Goal: Information Seeking & Learning: Learn about a topic

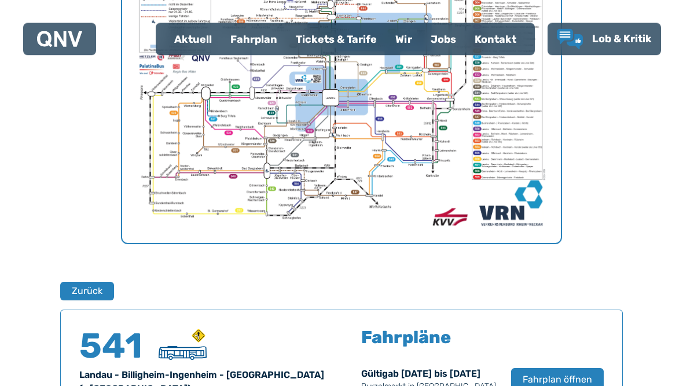
scroll to position [763, 0]
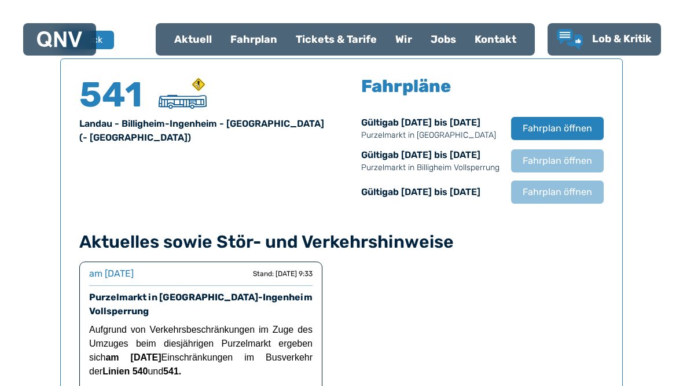
click at [252, 38] on div "Fahrplan" at bounding box center [253, 39] width 65 height 30
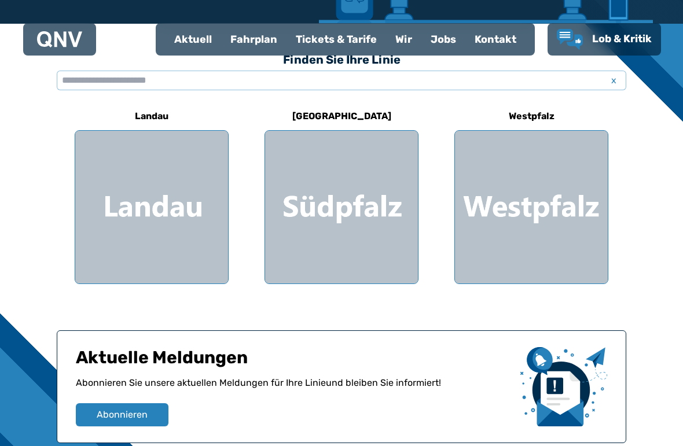
scroll to position [310, 0]
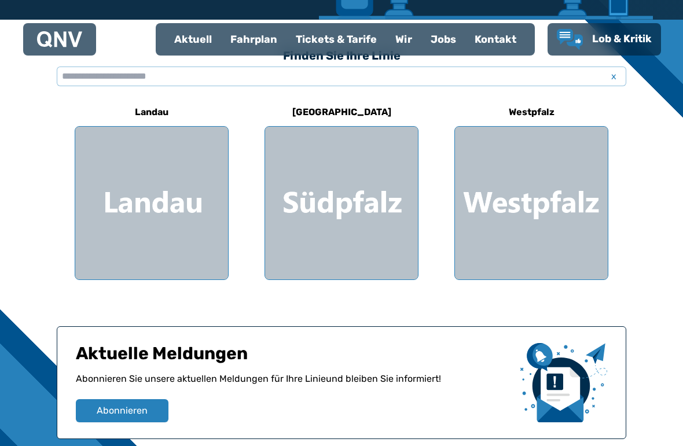
click at [348, 203] on div at bounding box center [341, 203] width 153 height 153
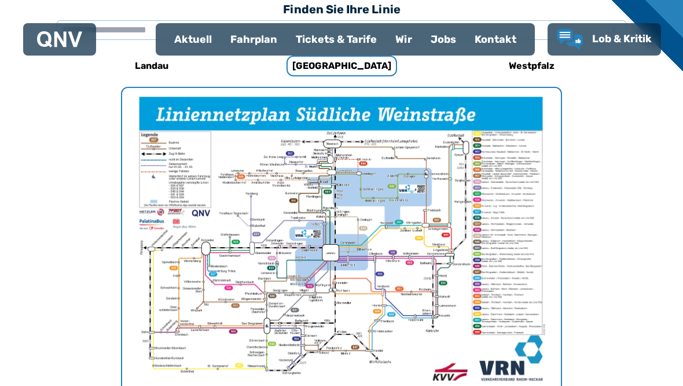
scroll to position [367, 0]
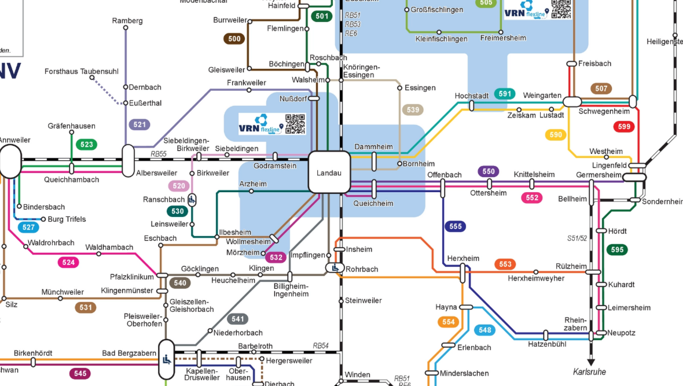
click at [131, 78] on img "1 von 1" at bounding box center [341, 233] width 439 height 310
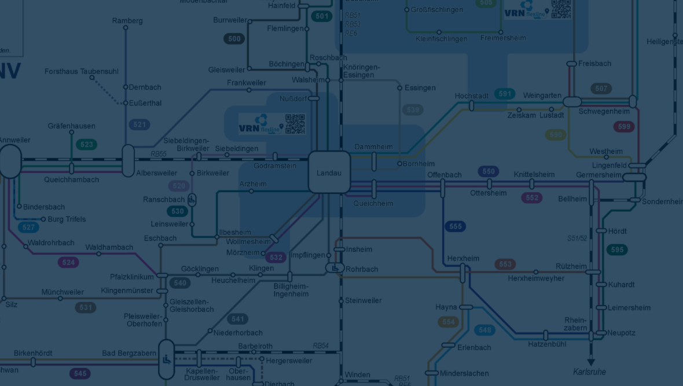
click at [204, 58] on div at bounding box center [341, 193] width 683 height 386
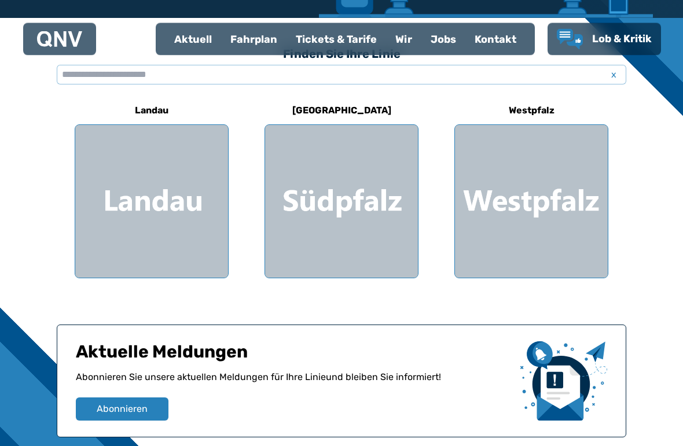
scroll to position [341, 0]
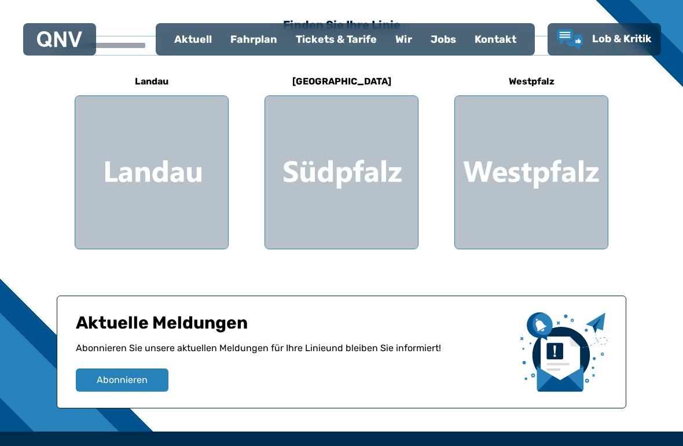
click at [158, 161] on div at bounding box center [151, 172] width 153 height 153
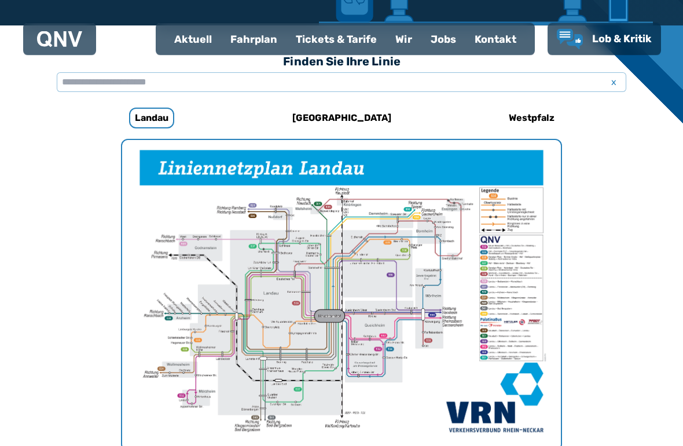
scroll to position [306, 0]
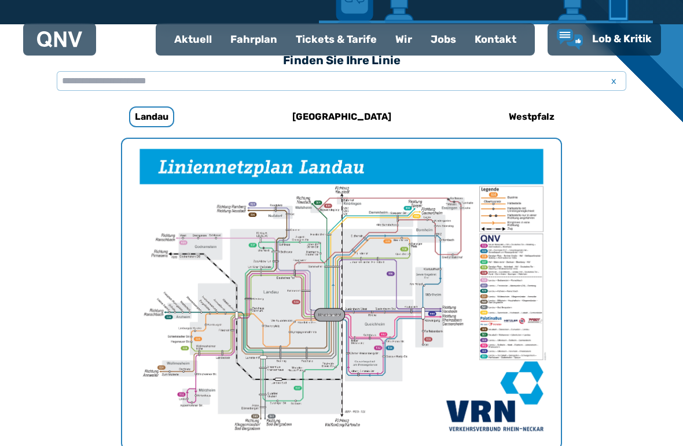
click at [252, 31] on div "Fahrplan" at bounding box center [253, 39] width 65 height 30
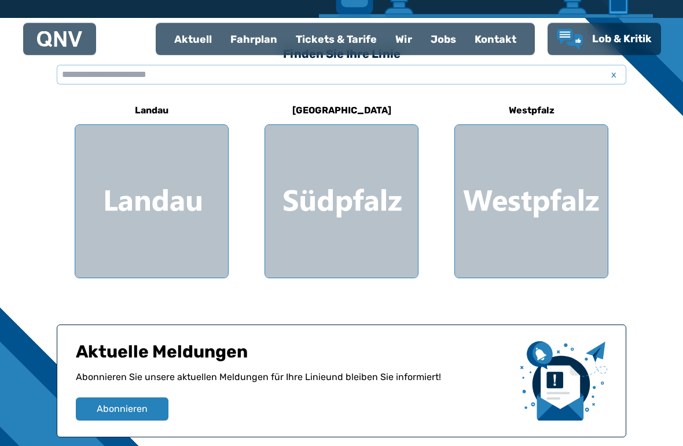
scroll to position [312, 0]
click at [175, 216] on div at bounding box center [151, 201] width 153 height 153
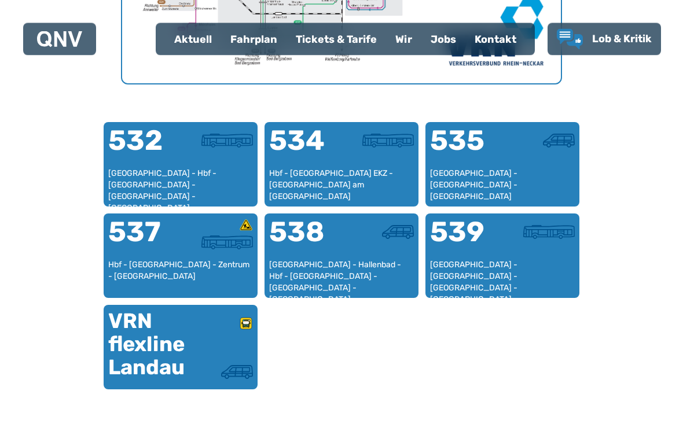
scroll to position [671, 0]
click at [175, 172] on div "[GEOGRAPHIC_DATA] - Hbf - [GEOGRAPHIC_DATA] - [GEOGRAPHIC_DATA] - [GEOGRAPHIC_D…" at bounding box center [180, 185] width 145 height 34
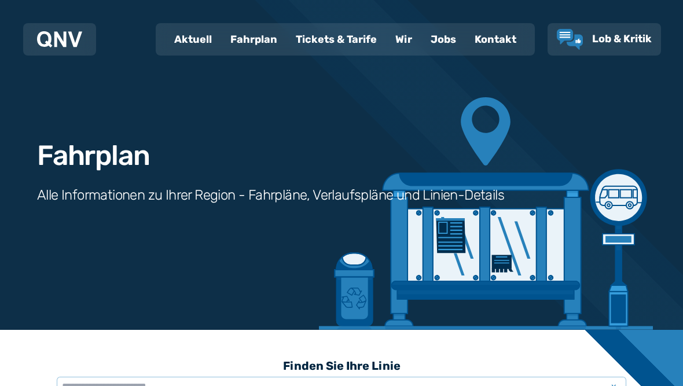
scroll to position [763, 0]
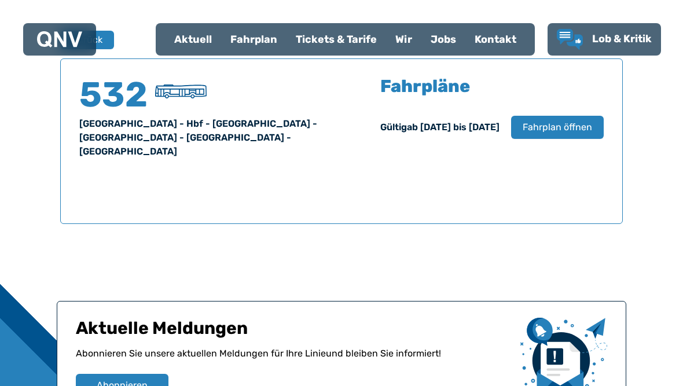
click at [567, 130] on span "Fahrplan öffnen" at bounding box center [557, 127] width 69 height 14
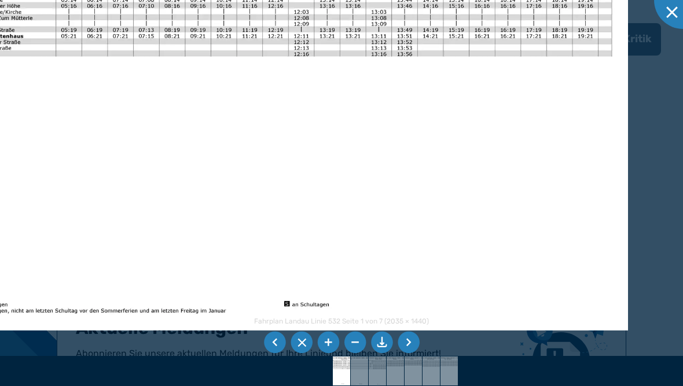
click at [411, 354] on li at bounding box center [409, 343] width 22 height 22
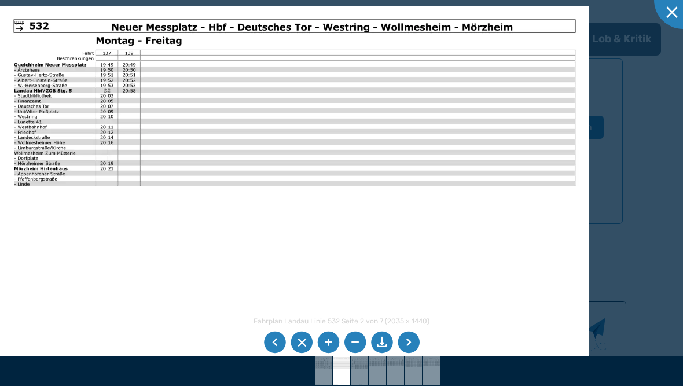
click at [415, 354] on li at bounding box center [409, 343] width 22 height 22
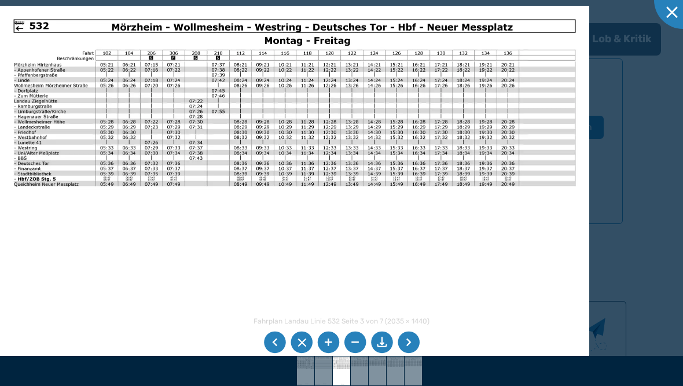
click at [411, 354] on li at bounding box center [409, 343] width 22 height 22
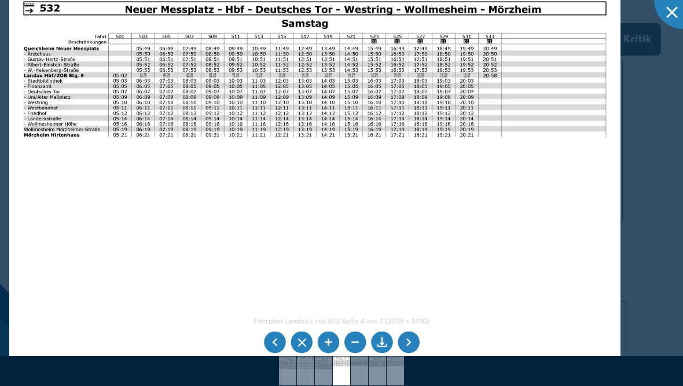
click at [409, 354] on li at bounding box center [409, 343] width 22 height 22
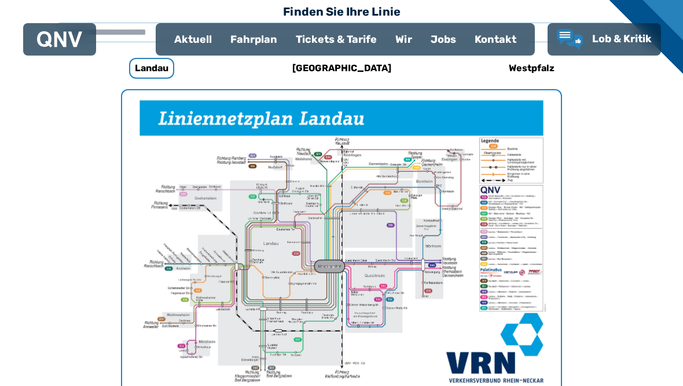
scroll to position [356, 0]
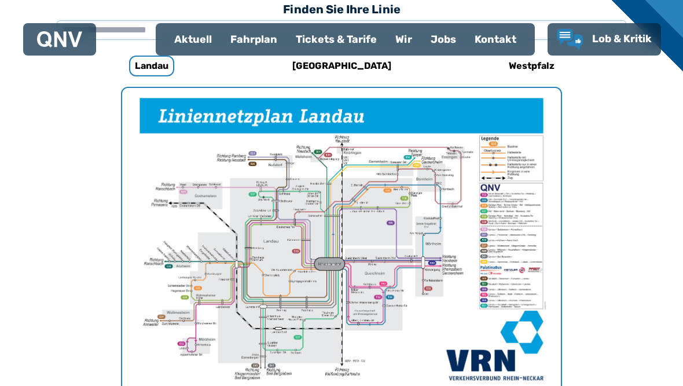
click at [254, 42] on div "Fahrplan" at bounding box center [253, 39] width 65 height 30
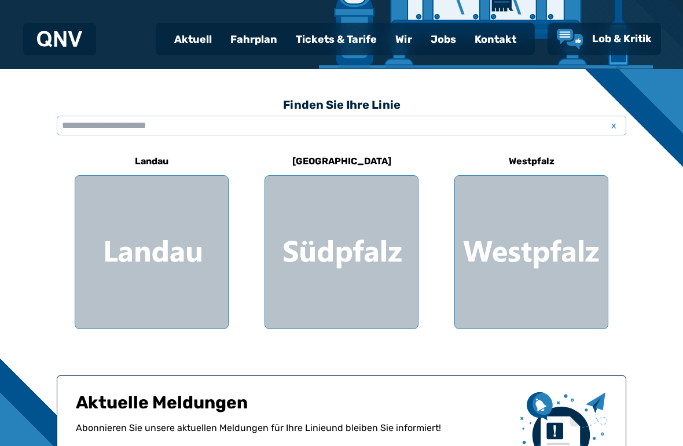
scroll to position [273, 0]
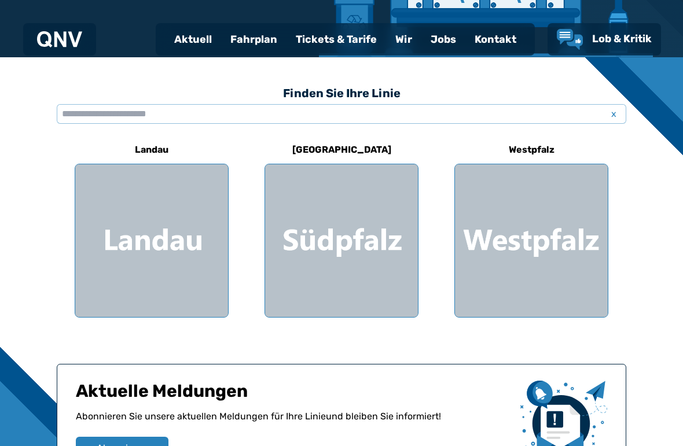
click at [160, 249] on div at bounding box center [151, 240] width 153 height 153
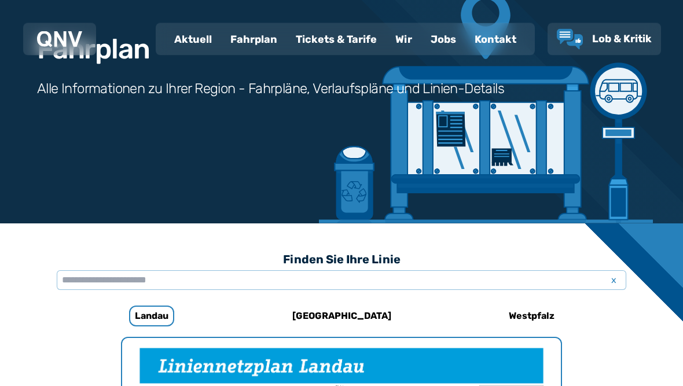
scroll to position [106, 0]
click at [263, 48] on div "Fahrplan" at bounding box center [253, 39] width 65 height 30
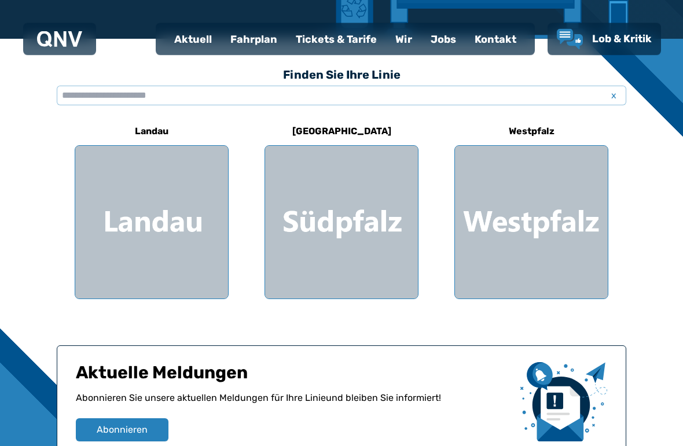
scroll to position [291, 0]
click at [345, 207] on div at bounding box center [341, 222] width 153 height 153
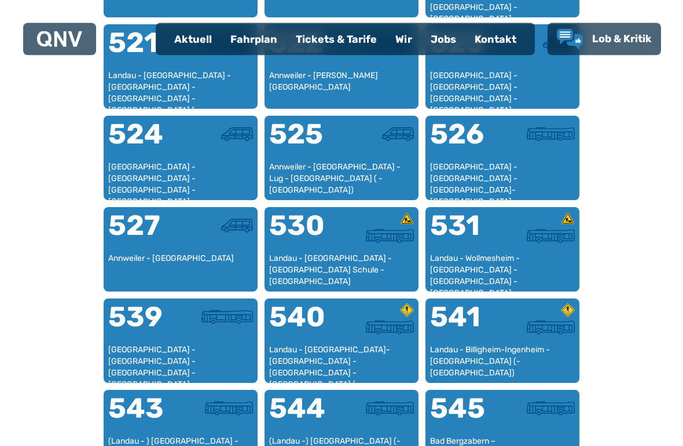
scroll to position [860, 0]
click at [343, 353] on div "Landau - [GEOGRAPHIC_DATA]-[GEOGRAPHIC_DATA] - [GEOGRAPHIC_DATA] - [GEOGRAPHIC_…" at bounding box center [341, 361] width 145 height 34
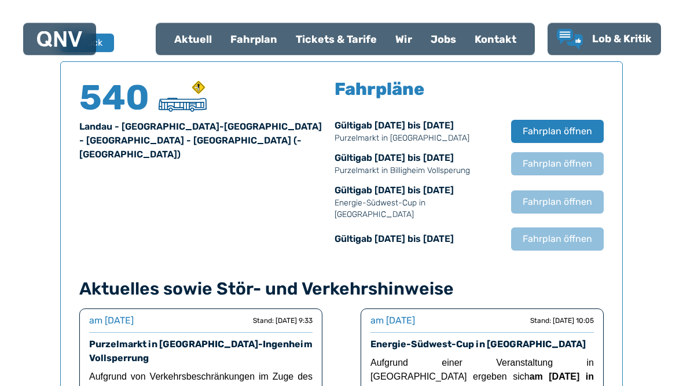
scroll to position [760, 0]
click at [557, 130] on span "Fahrplan öffnen" at bounding box center [557, 131] width 69 height 14
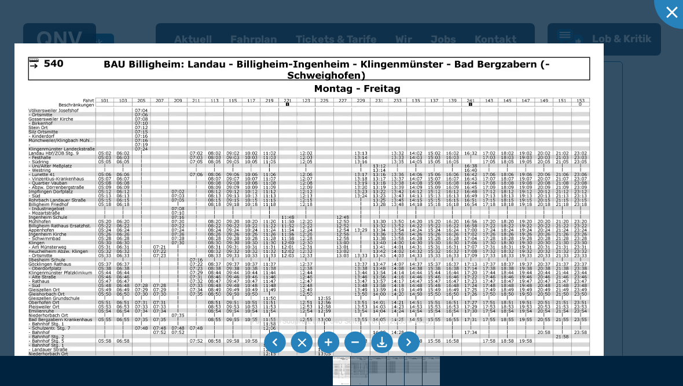
click at [410, 354] on li at bounding box center [409, 343] width 22 height 22
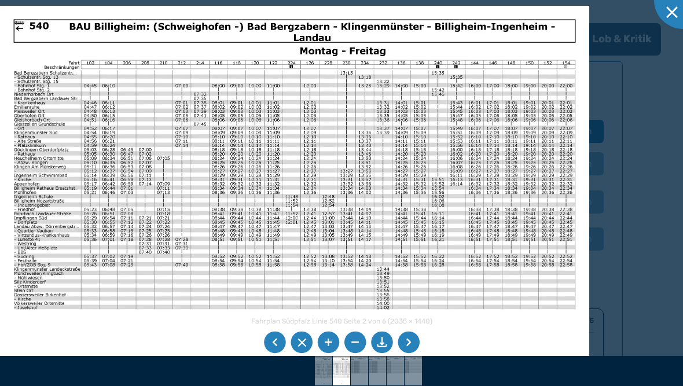
click at [413, 354] on li at bounding box center [409, 343] width 22 height 22
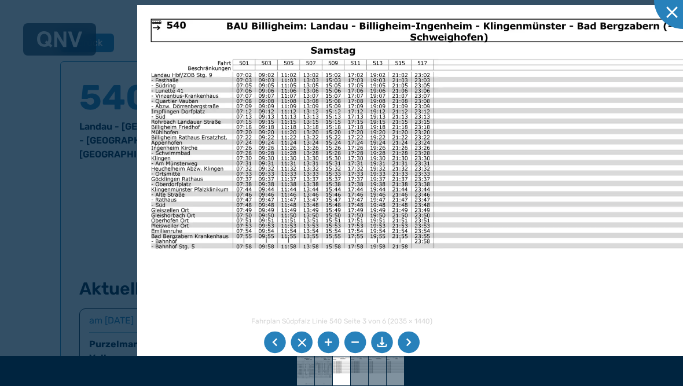
click at [279, 354] on li at bounding box center [275, 343] width 22 height 22
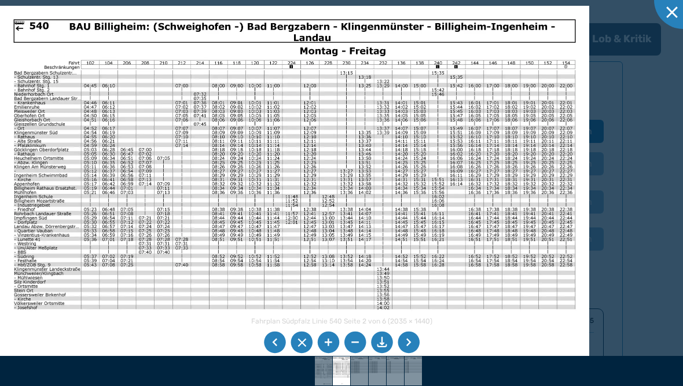
click at [276, 354] on li at bounding box center [275, 343] width 22 height 22
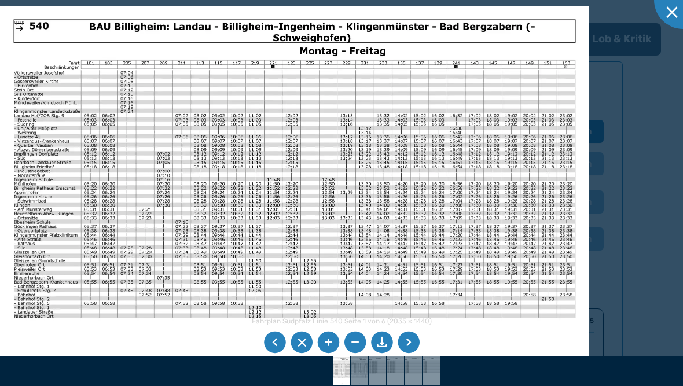
click at [281, 352] on li at bounding box center [275, 343] width 22 height 22
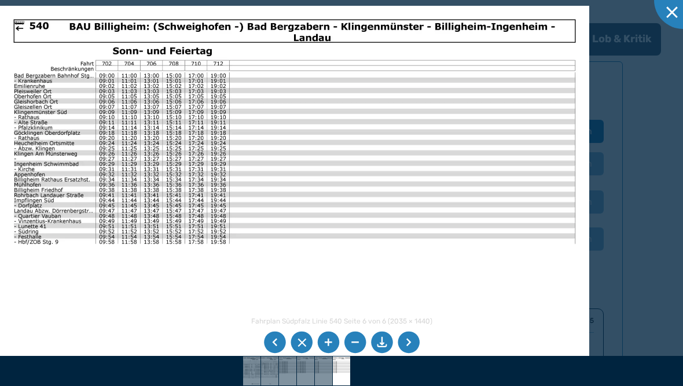
click at [278, 354] on li at bounding box center [275, 343] width 22 height 22
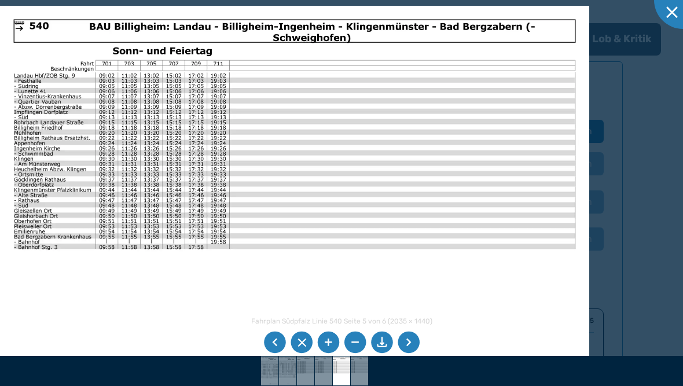
click at [273, 354] on li at bounding box center [275, 343] width 22 height 22
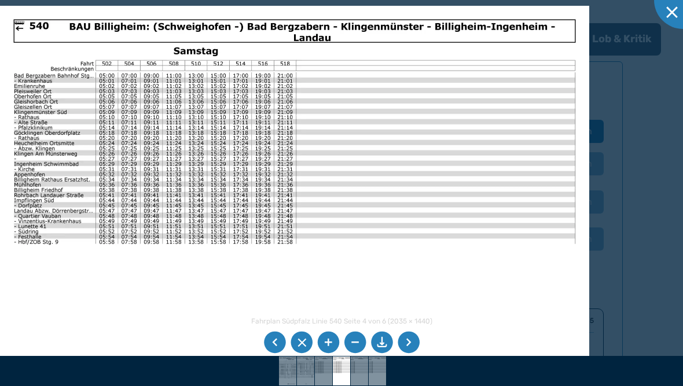
click at [275, 354] on li at bounding box center [275, 343] width 22 height 22
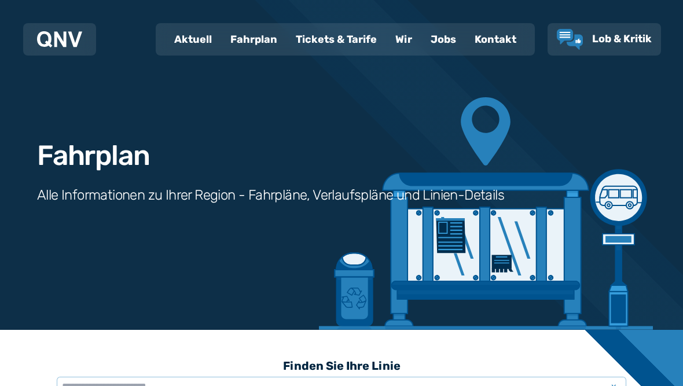
click at [256, 39] on div "Fahrplan" at bounding box center [253, 39] width 65 height 30
click at [265, 36] on div "Fahrplan" at bounding box center [253, 39] width 65 height 30
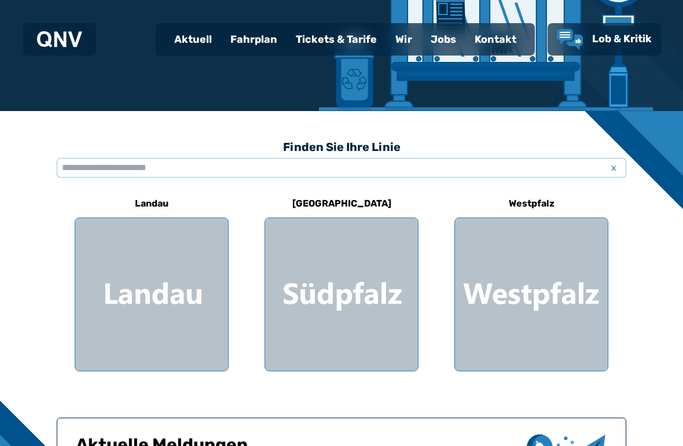
scroll to position [222, 0]
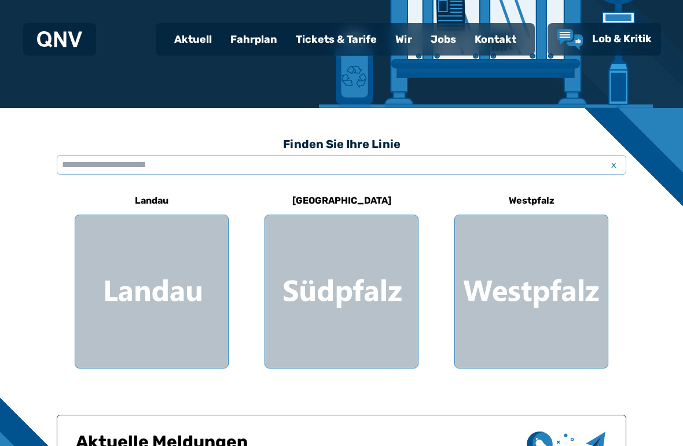
click at [163, 288] on div at bounding box center [151, 291] width 153 height 153
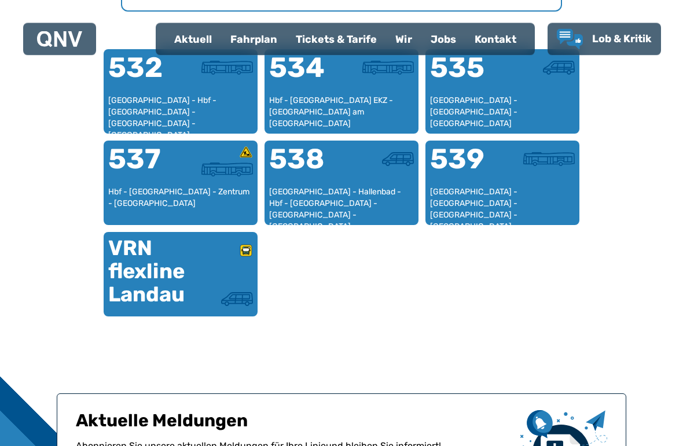
scroll to position [744, 0]
click at [155, 274] on div "VRN flexline Landau" at bounding box center [144, 271] width 72 height 69
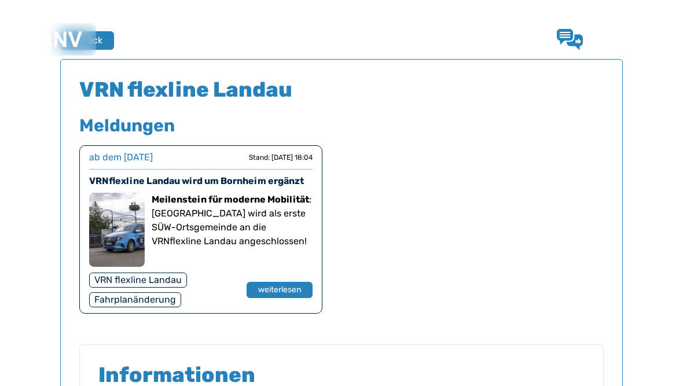
scroll to position [763, 0]
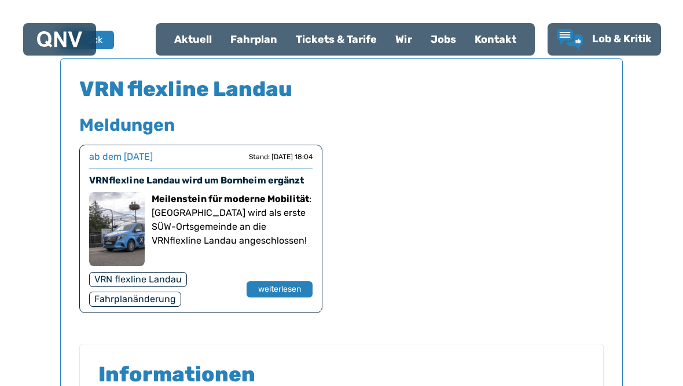
click at [152, 300] on div "Fahrplanänderung" at bounding box center [135, 299] width 92 height 15
click at [277, 288] on button "weiterlesen" at bounding box center [280, 289] width 66 height 16
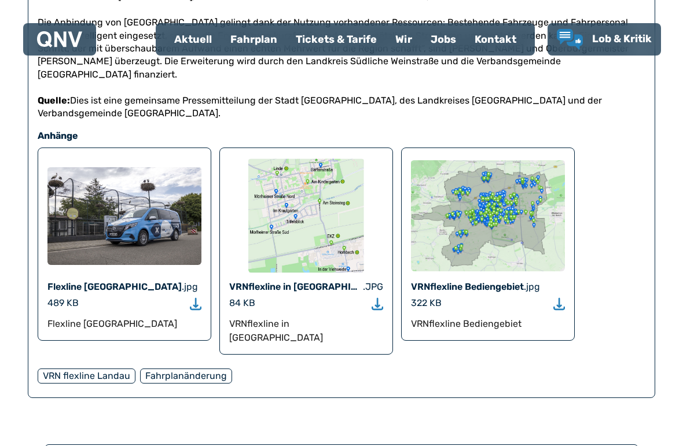
scroll to position [841, 0]
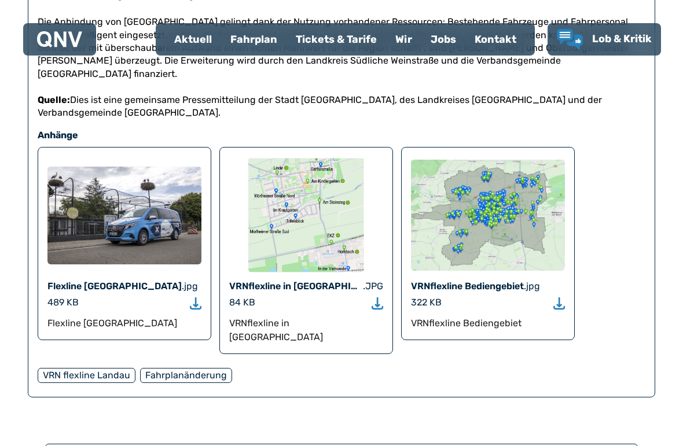
click at [559, 297] on use "Download" at bounding box center [559, 303] width 12 height 12
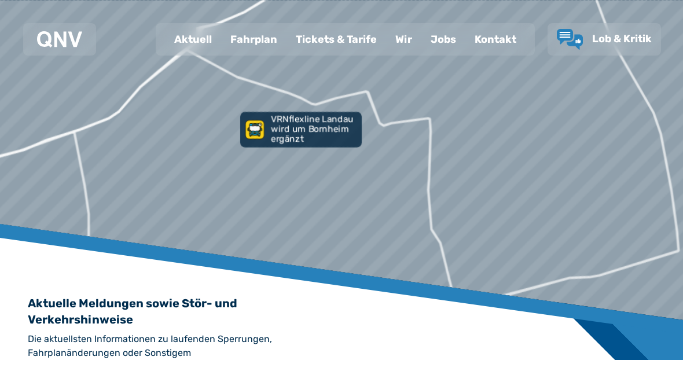
scroll to position [847, 0]
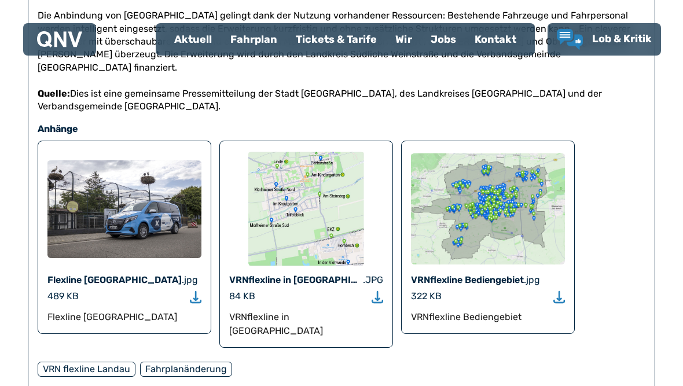
click at [91, 362] on div "VRN flexline Landau" at bounding box center [87, 369] width 98 height 15
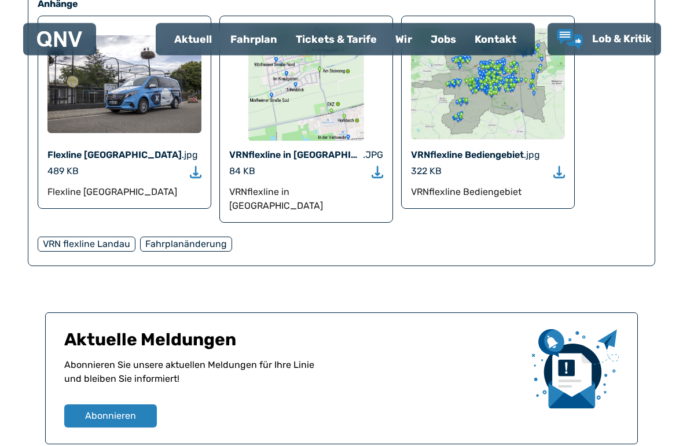
scroll to position [980, 0]
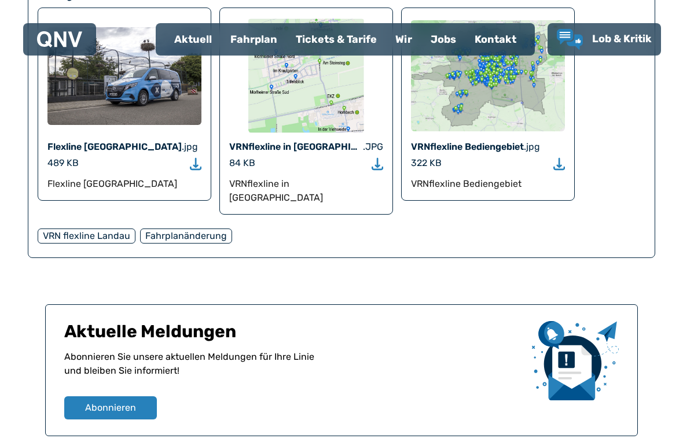
click at [187, 229] on div "Fahrplanänderung" at bounding box center [186, 236] width 92 height 15
click at [186, 229] on div "Fahrplanänderung" at bounding box center [186, 236] width 92 height 15
click at [182, 229] on div "Fahrplanänderung" at bounding box center [186, 236] width 92 height 15
click at [337, 44] on div "Tickets & Tarife" at bounding box center [336, 39] width 100 height 30
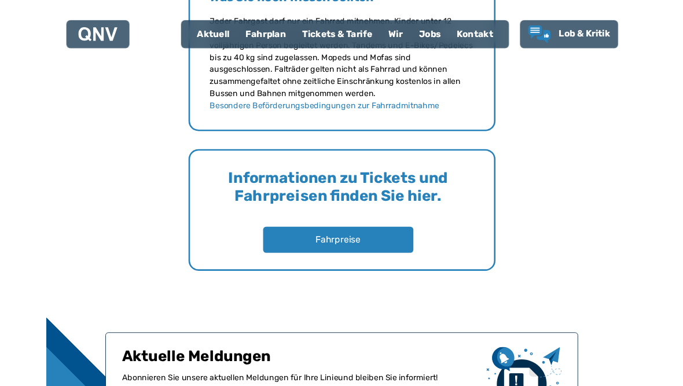
scroll to position [1704, 0]
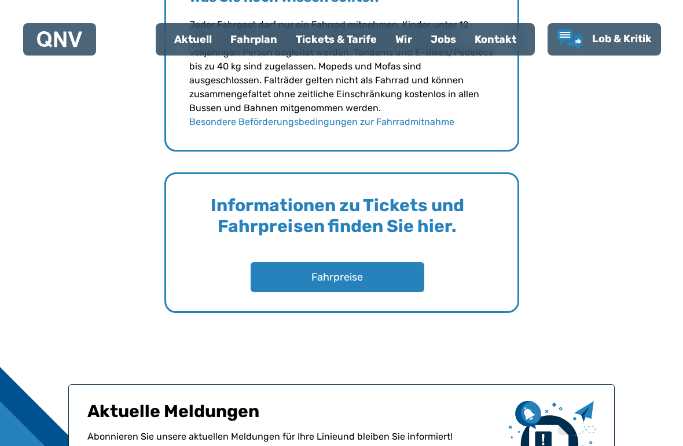
click at [357, 277] on button "Fahrpreise" at bounding box center [338, 277] width 174 height 30
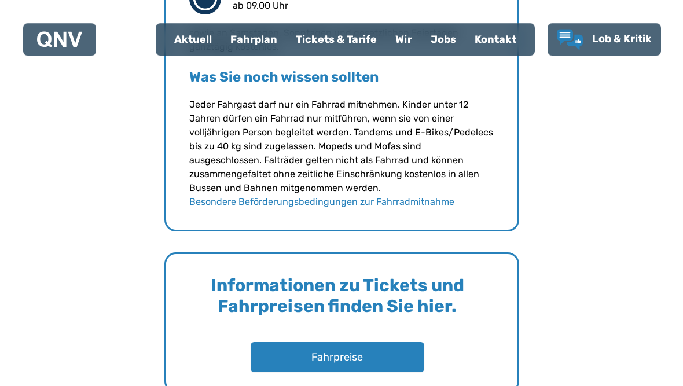
scroll to position [1623, 0]
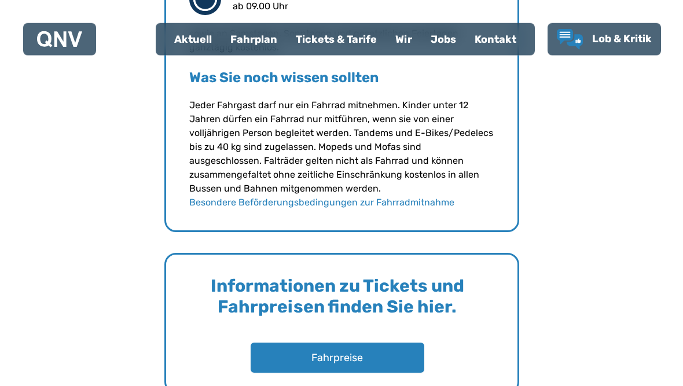
click at [200, 39] on div "Aktuell" at bounding box center [193, 39] width 56 height 30
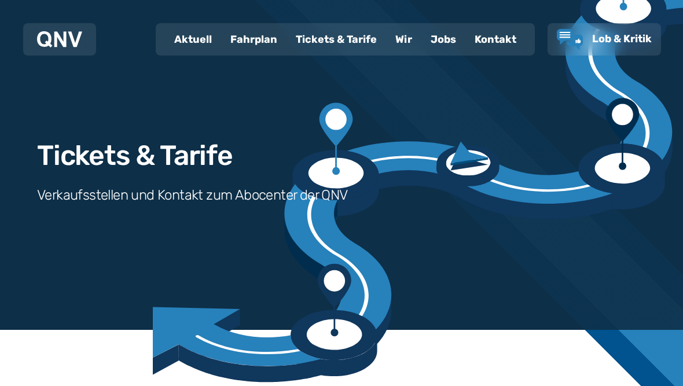
scroll to position [1636, 0]
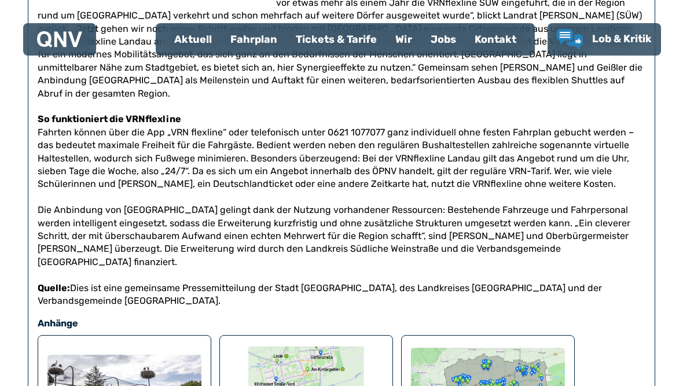
scroll to position [652, 0]
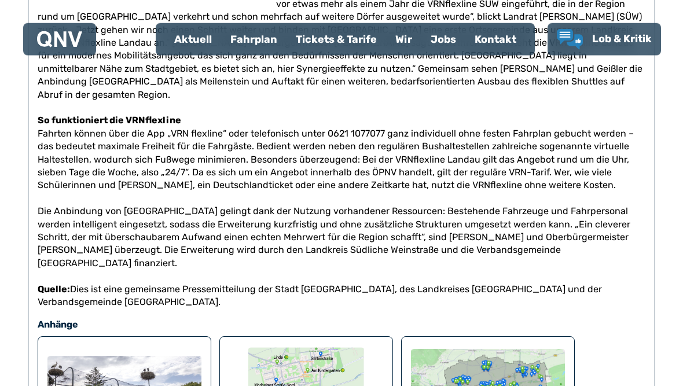
click at [344, 42] on div "Tickets & Tarife" at bounding box center [336, 39] width 100 height 30
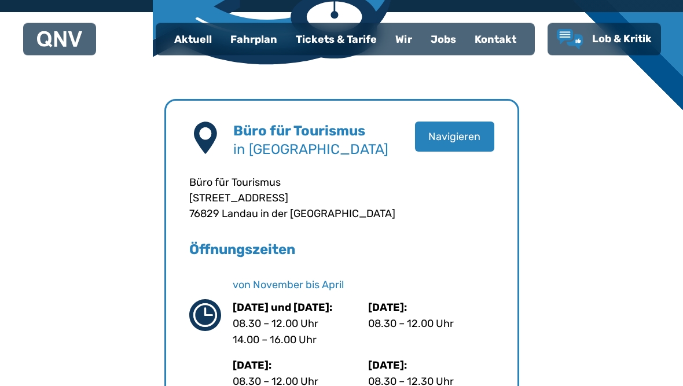
scroll to position [318, 0]
click at [459, 139] on button "Navigieren" at bounding box center [454, 137] width 79 height 30
